Goal: Task Accomplishment & Management: Use online tool/utility

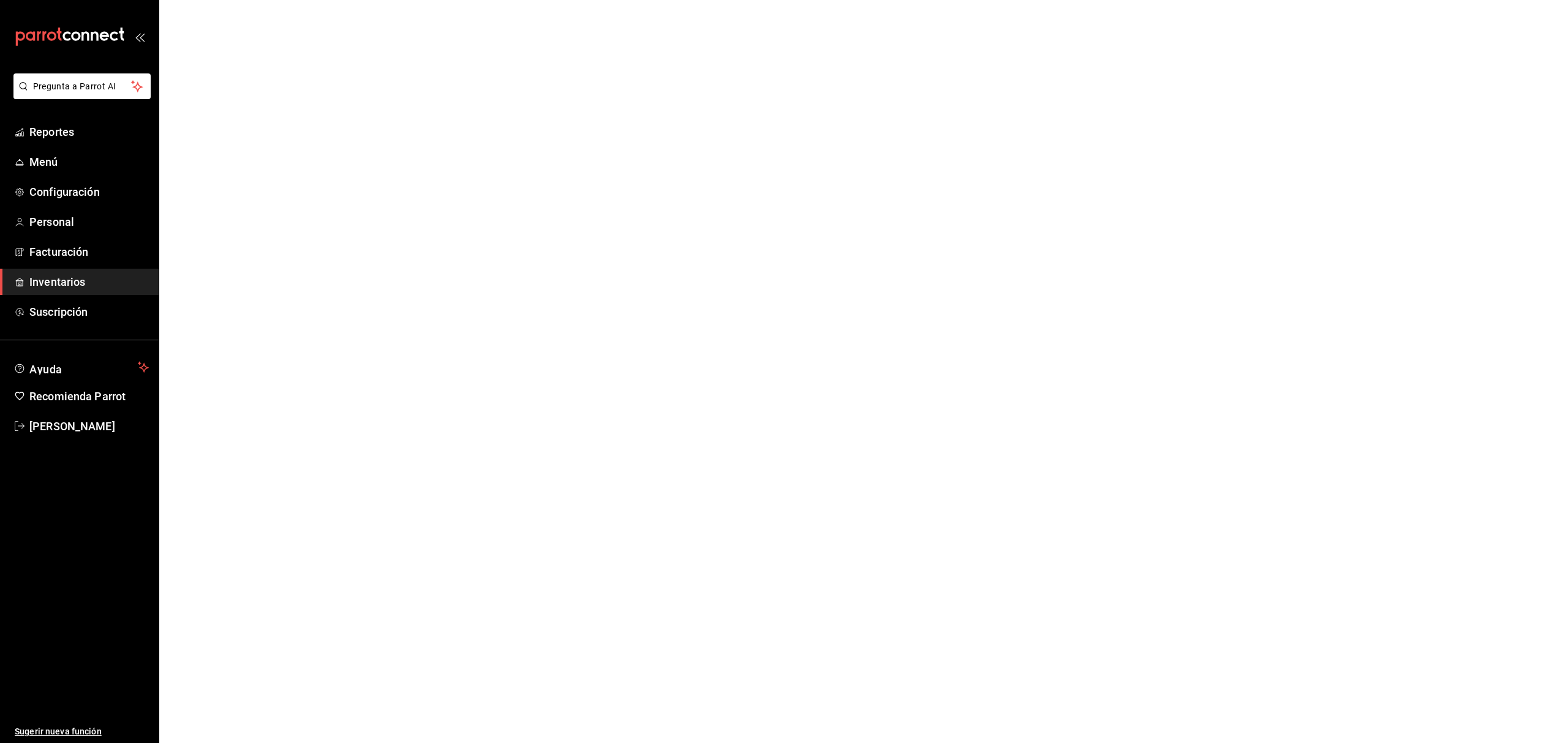
click at [79, 277] on span "Inventarios" at bounding box center [89, 282] width 119 height 16
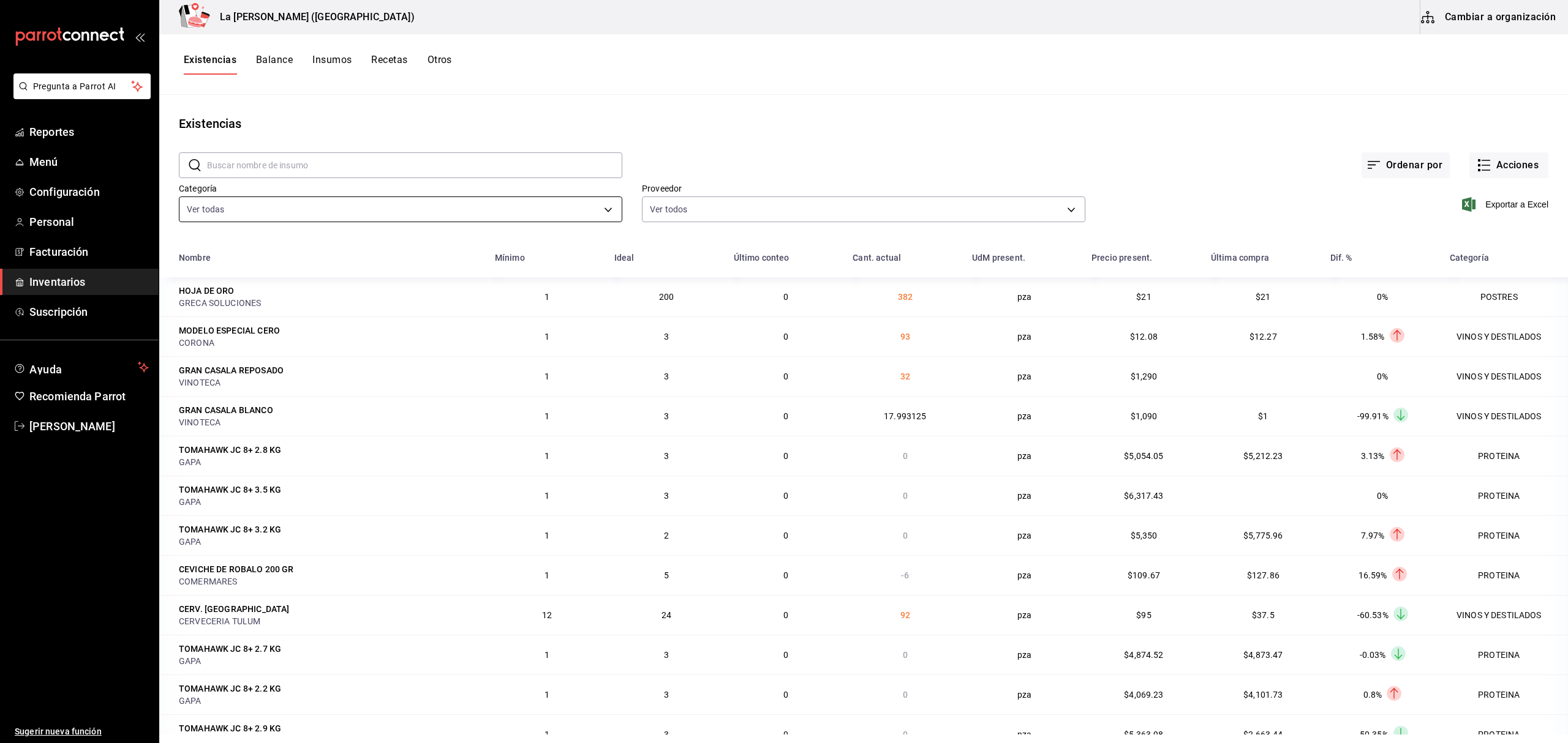
click at [484, 209] on body "Pregunta a Parrot AI Reportes Menú Configuración Personal Facturación Inventari…" at bounding box center [784, 367] width 1568 height 734
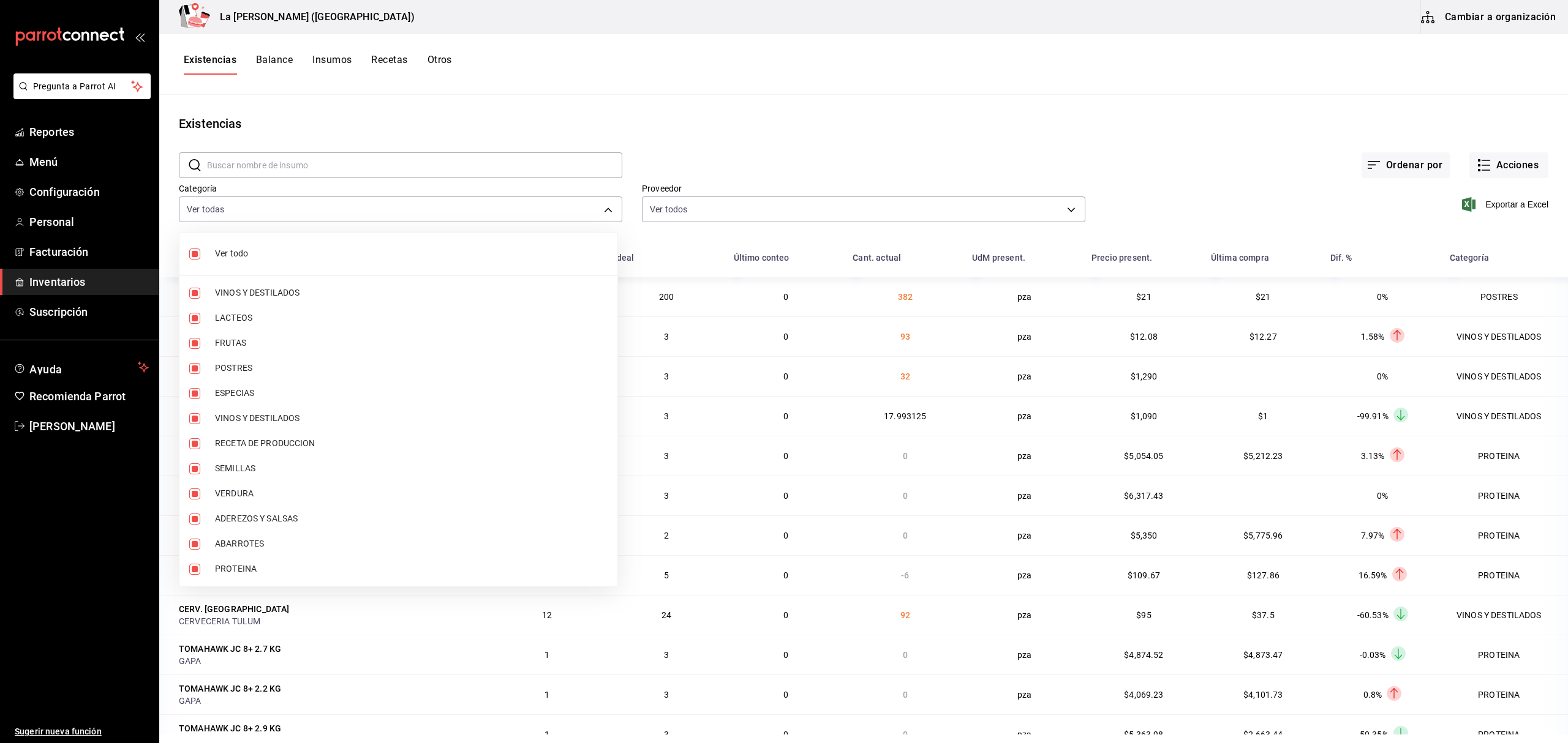
click at [423, 243] on li "Ver todo" at bounding box center [398, 253] width 438 height 32
checkbox input "false"
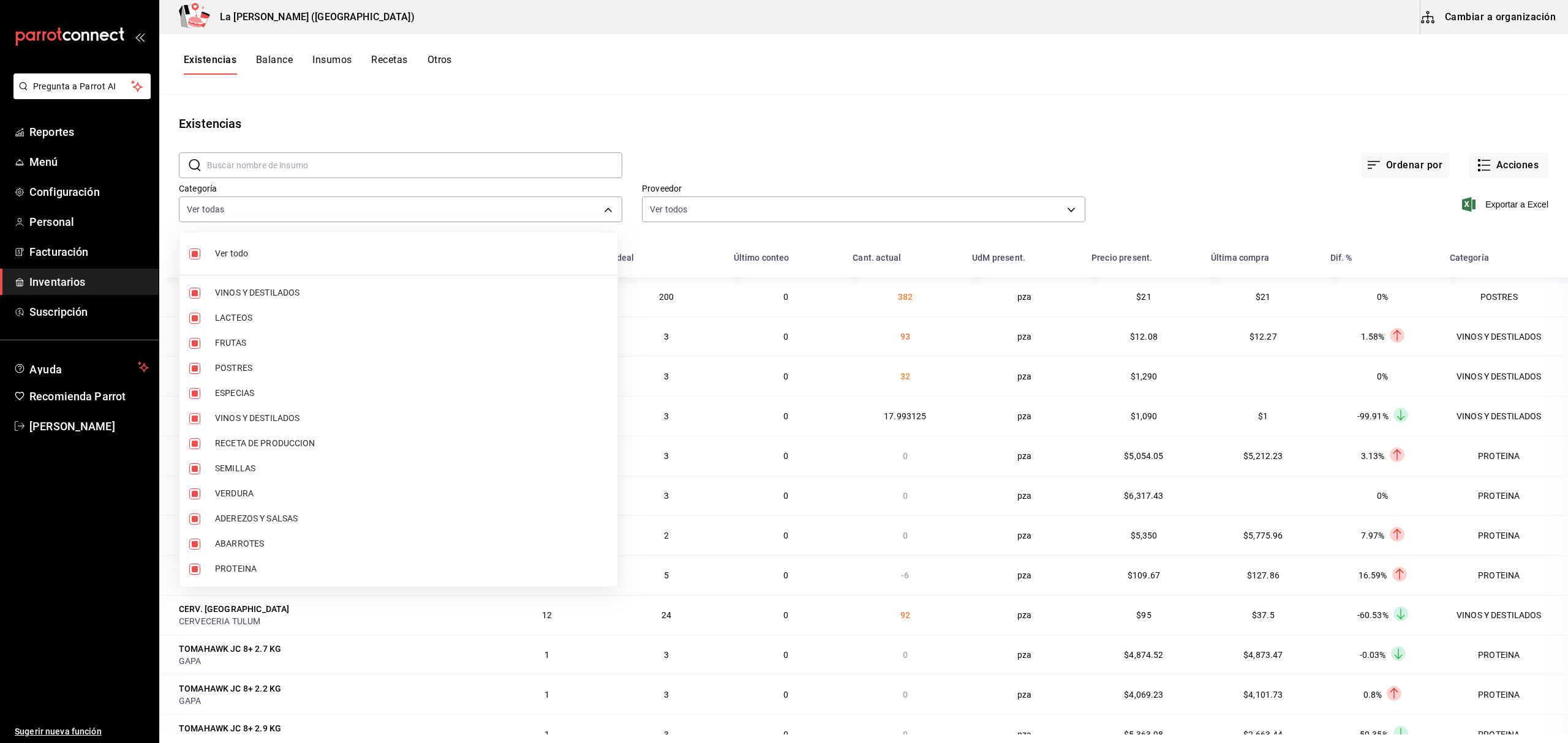
checkbox input "false"
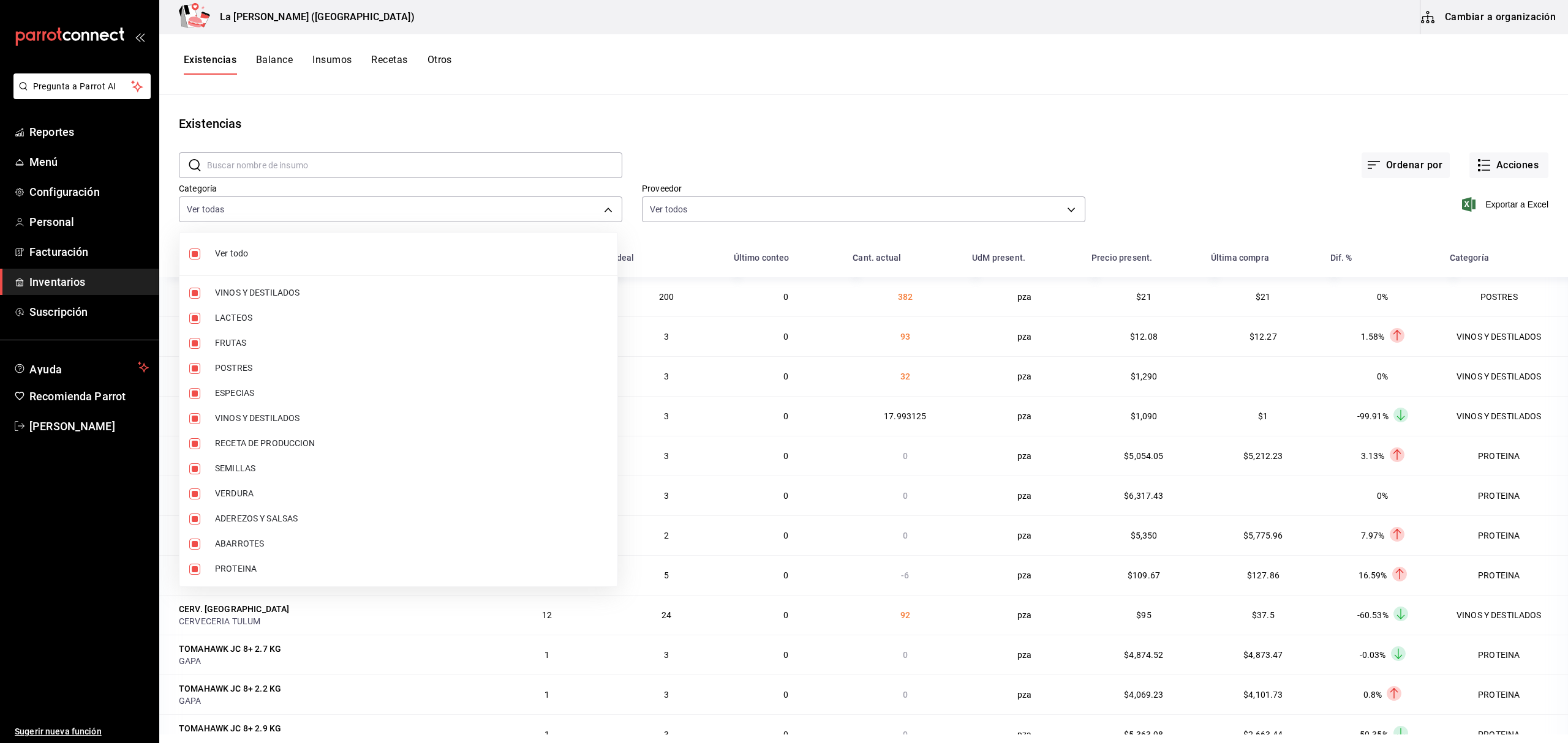
checkbox input "false"
click at [253, 569] on span "PROTEINA" at bounding box center [410, 569] width 392 height 13
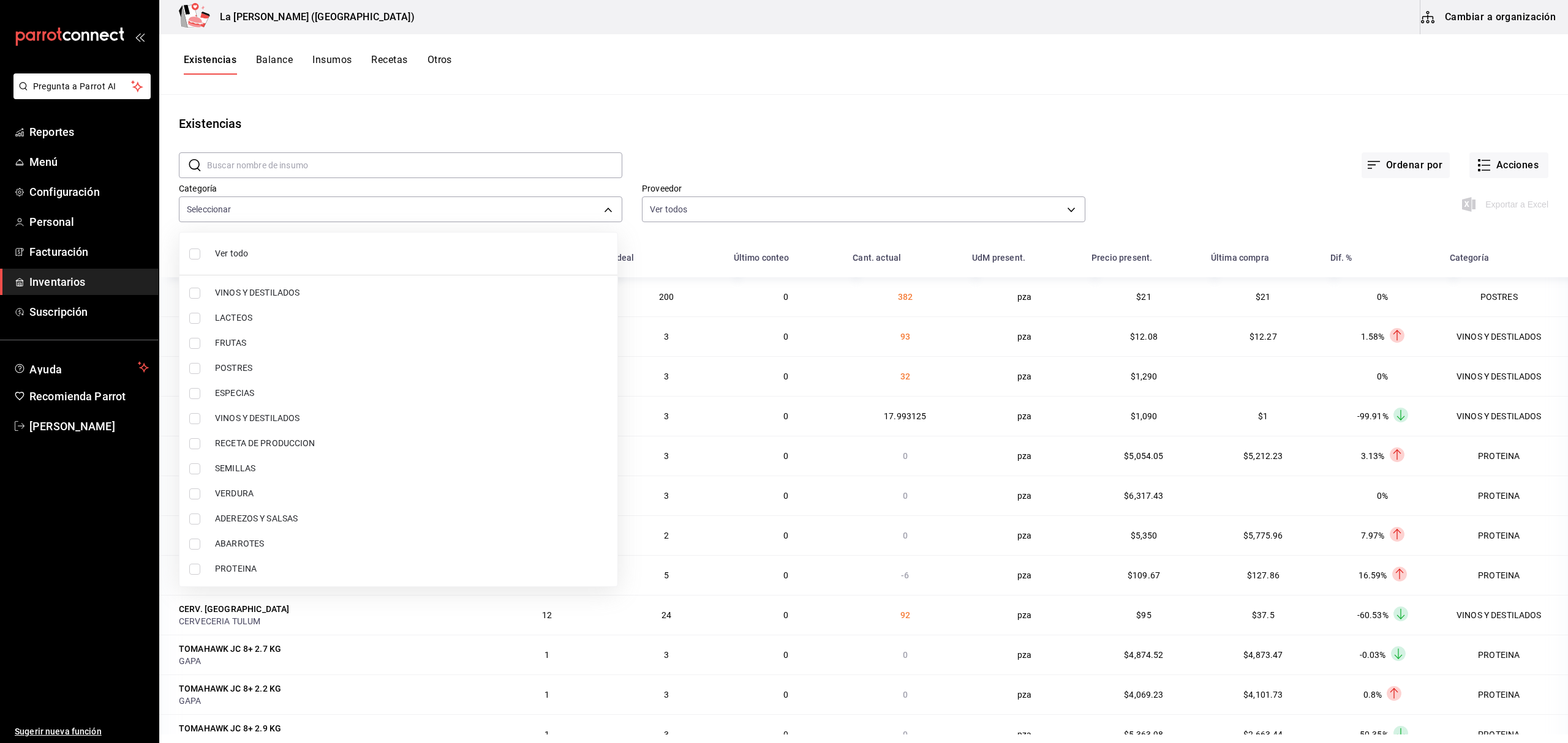
type input "89020659-a685-42c8-84d5-b1543ef933a3"
checkbox input "true"
click at [248, 373] on span "POSTRES" at bounding box center [410, 369] width 392 height 13
type input "89020659-a685-42c8-84d5-b1543ef933a3,300b8f87-2b59-439f-b980-3e97300322fa"
checkbox input "true"
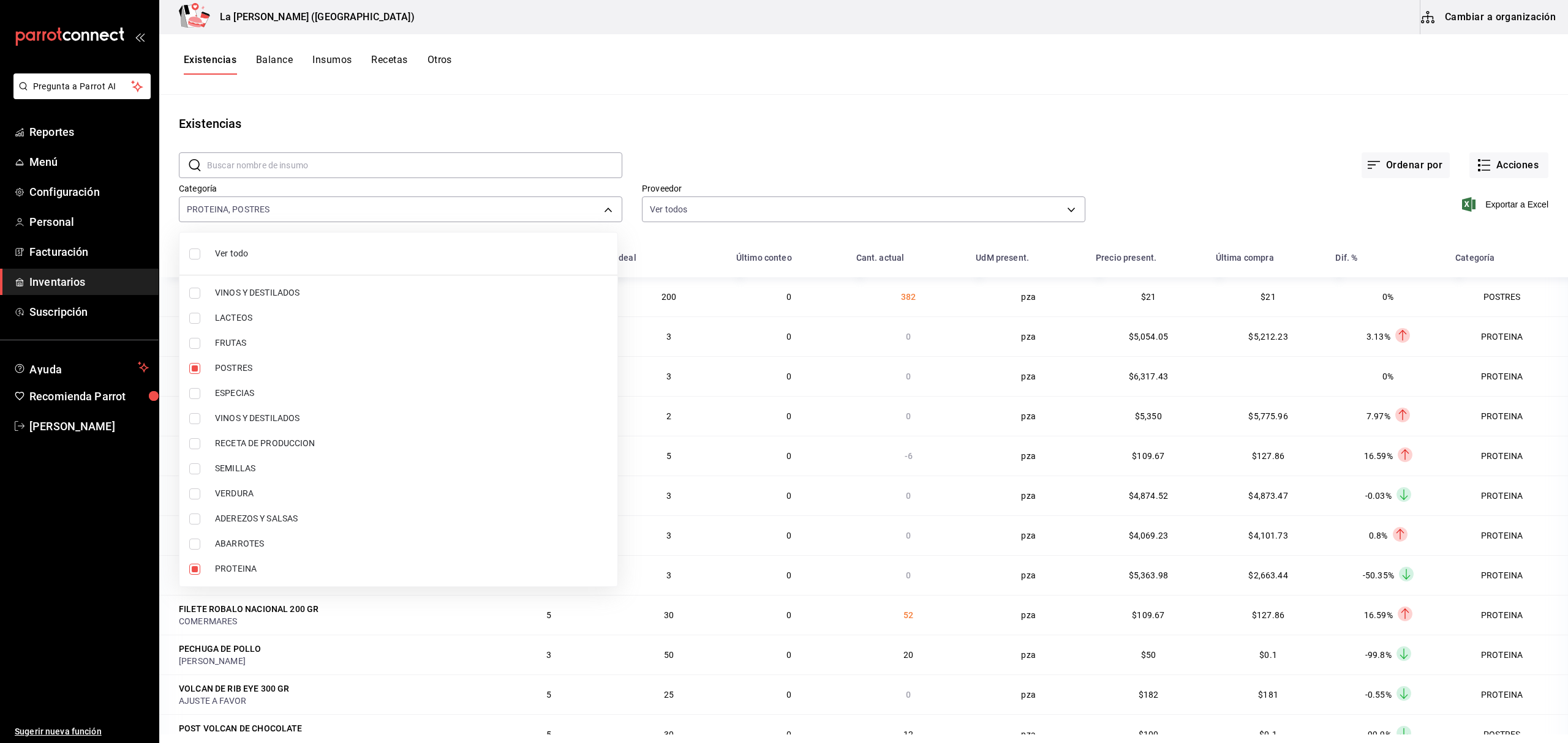
click at [1483, 201] on div at bounding box center [784, 372] width 1568 height 743
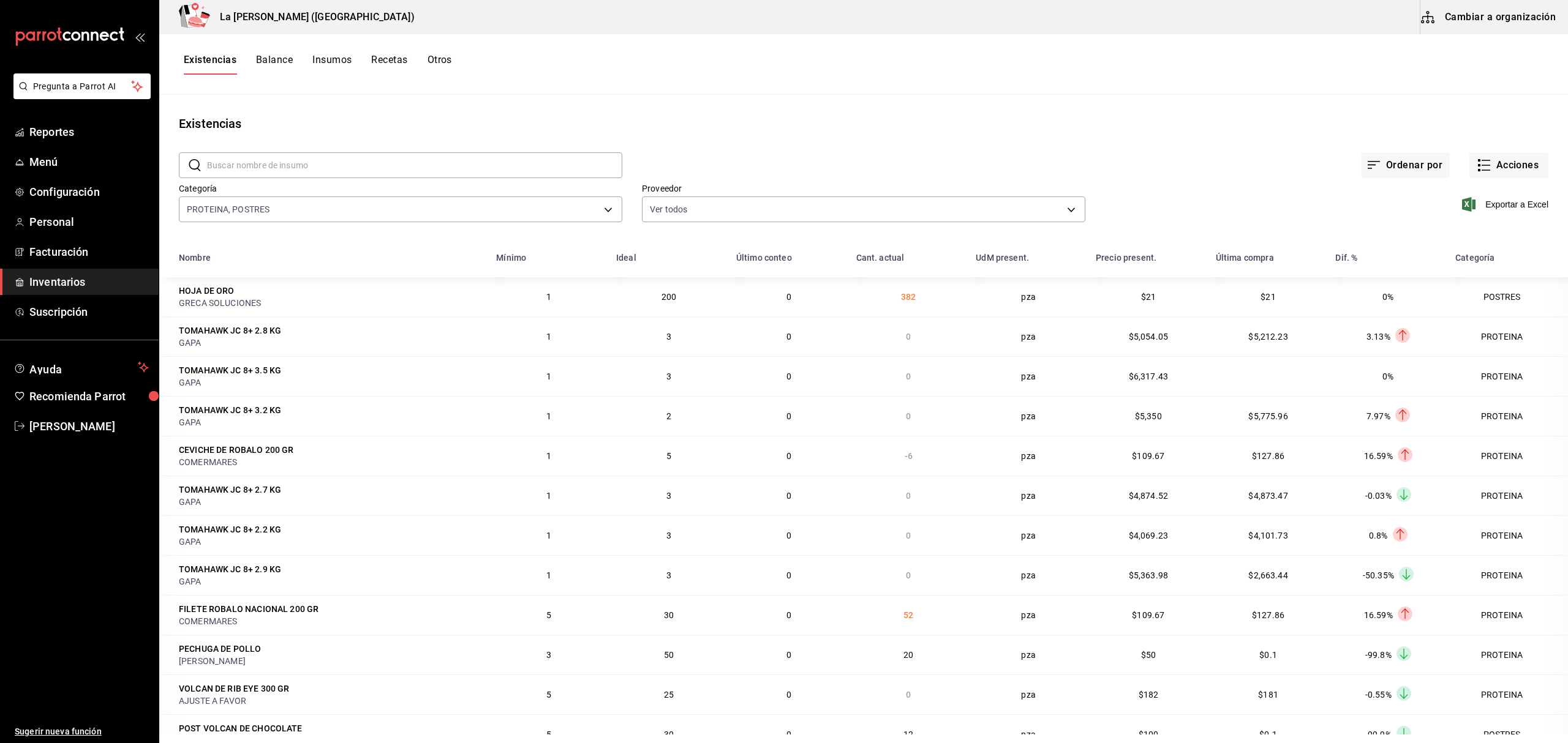
click at [1483, 201] on span "Exportar a Excel" at bounding box center [1507, 205] width 84 height 15
